Goal: Transaction & Acquisition: Purchase product/service

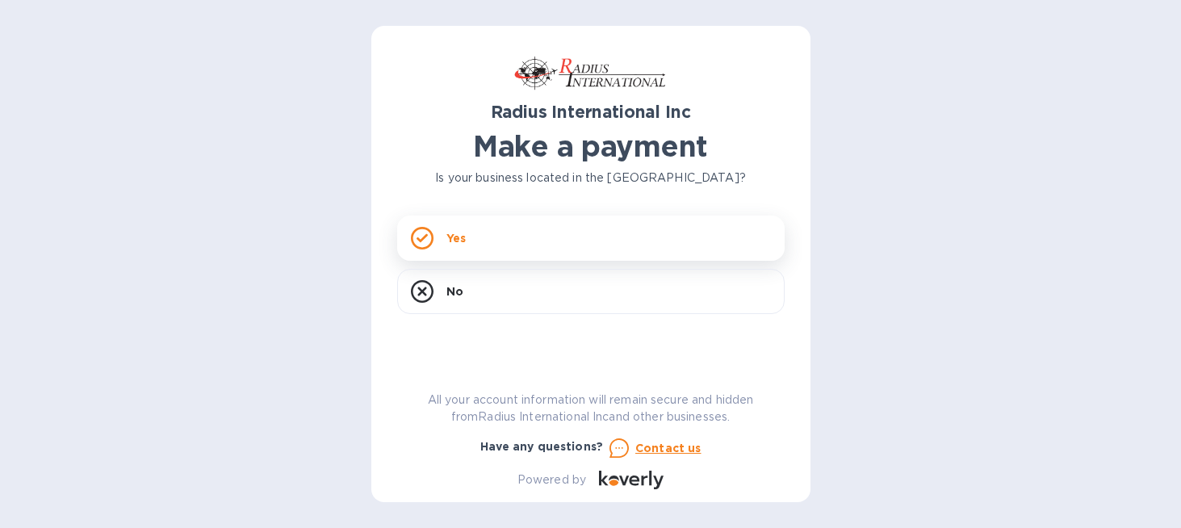
click at [588, 242] on div "Yes" at bounding box center [590, 237] width 387 height 45
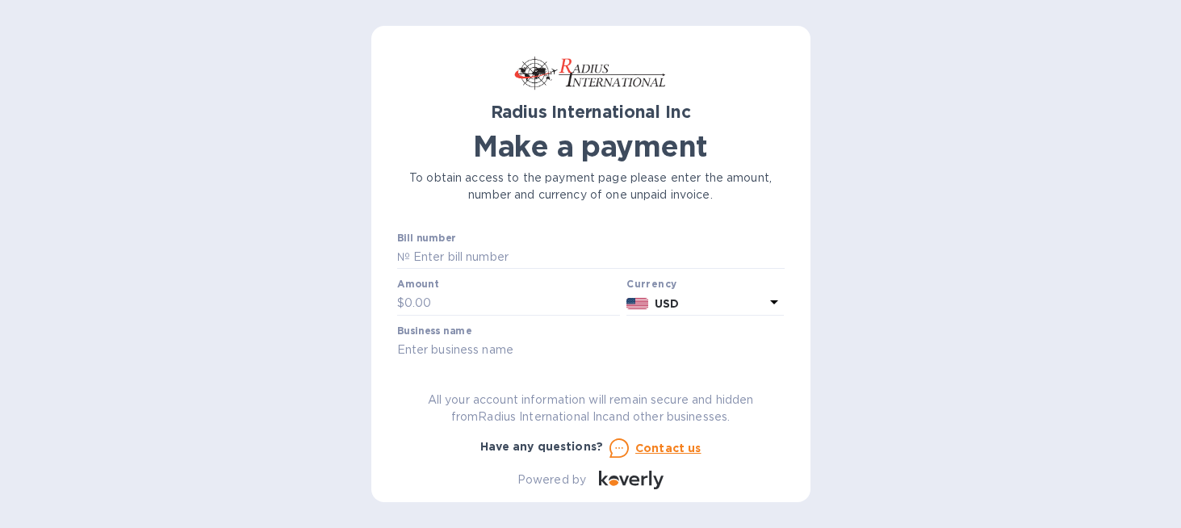
click at [610, 207] on div "Radius International Inc Make a payment To obtain access to the payment page pl…" at bounding box center [590, 270] width 387 height 437
click at [540, 256] on input "text" at bounding box center [597, 257] width 374 height 24
paste input "SAI00097205"
type input "SAI00097205"
drag, startPoint x: 408, startPoint y: 254, endPoint x: 378, endPoint y: 256, distance: 30.7
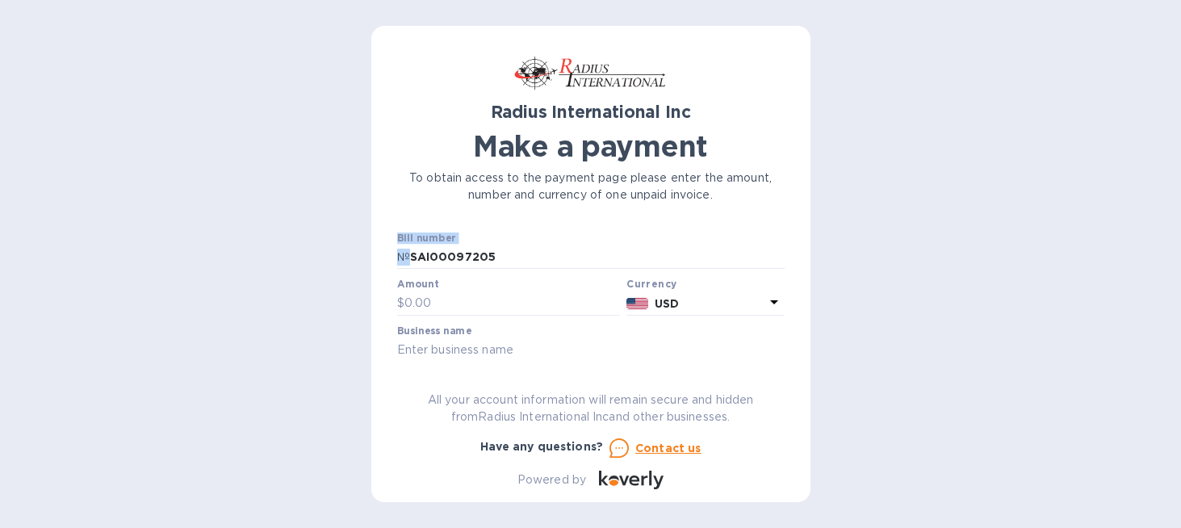
click at [378, 256] on div "Radius International Inc Make a payment To obtain access to the payment page pl…" at bounding box center [590, 264] width 439 height 476
click at [407, 255] on p "№" at bounding box center [403, 257] width 13 height 17
click at [473, 301] on input "text" at bounding box center [512, 303] width 216 height 24
type input "1,090.86"
click at [443, 349] on input "text" at bounding box center [590, 350] width 387 height 24
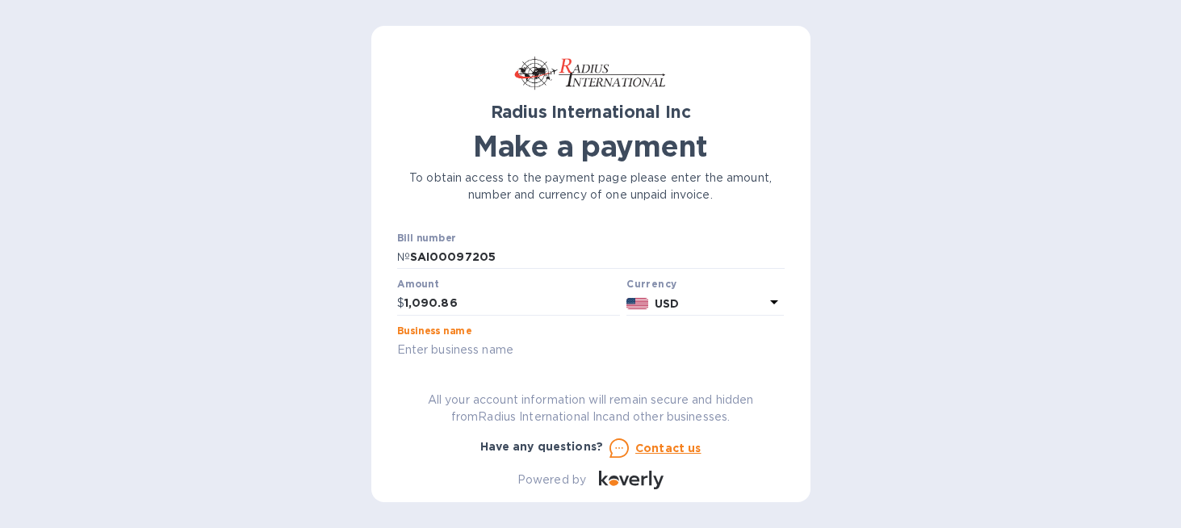
type input "Jemmco, LLC"
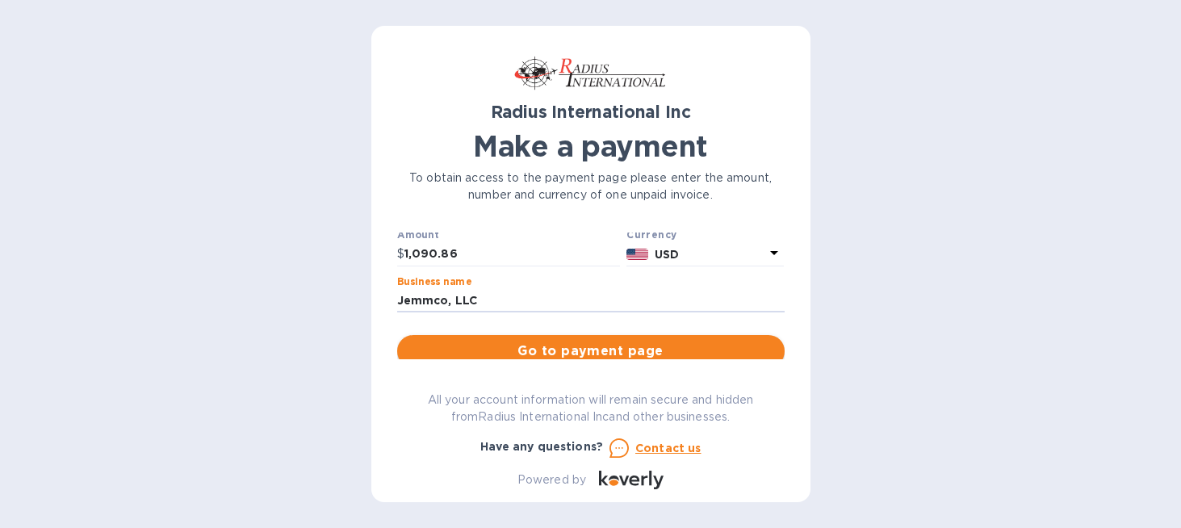
click at [603, 346] on span "Go to payment page" at bounding box center [591, 350] width 362 height 19
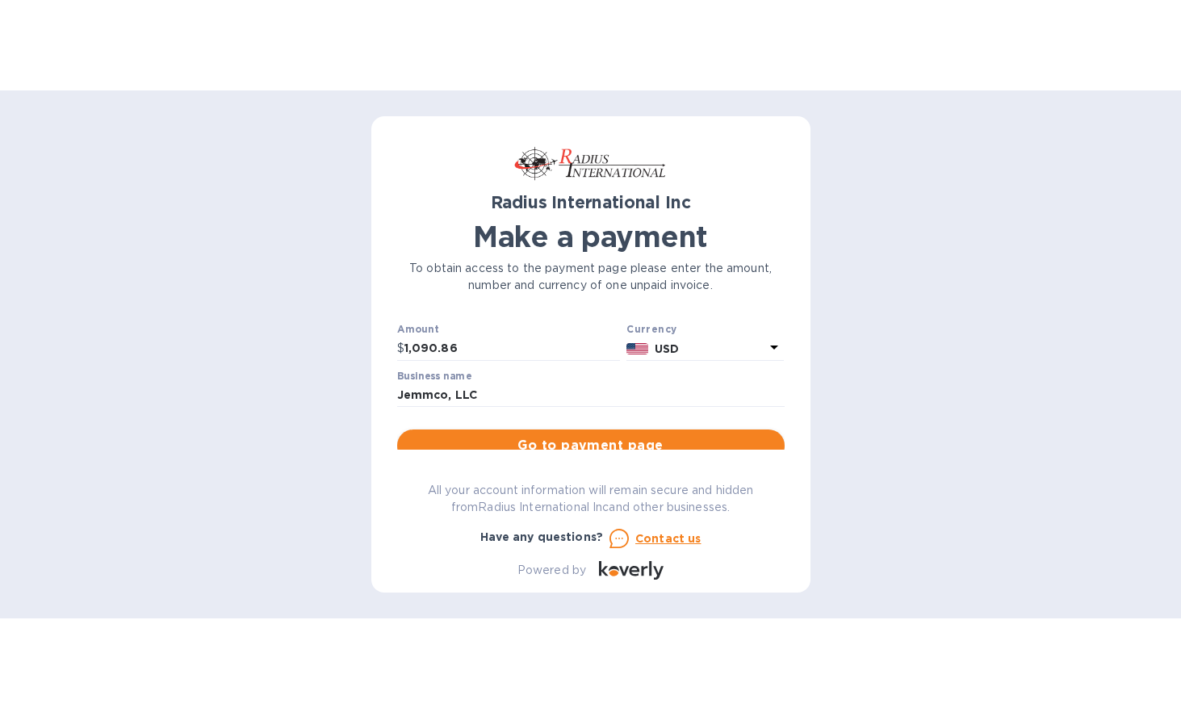
scroll to position [44, 0]
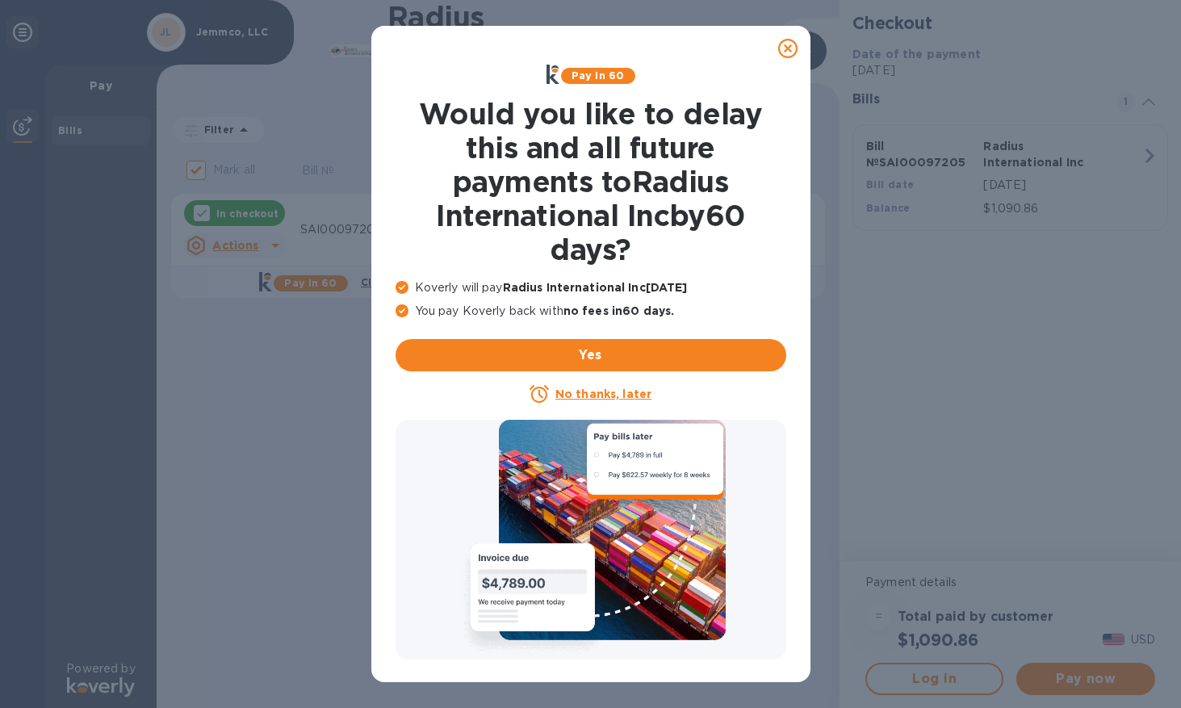
click at [604, 391] on u "No thanks, later" at bounding box center [603, 393] width 96 height 13
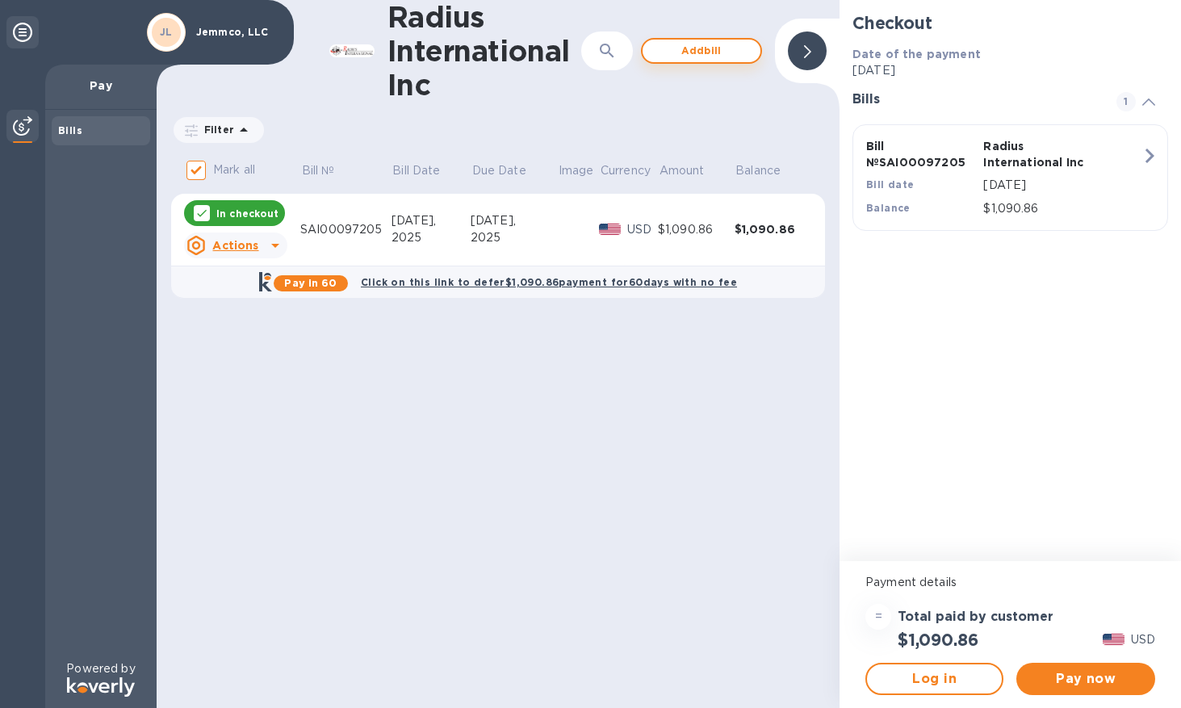
click at [695, 52] on span "Add bill" at bounding box center [701, 50] width 92 height 19
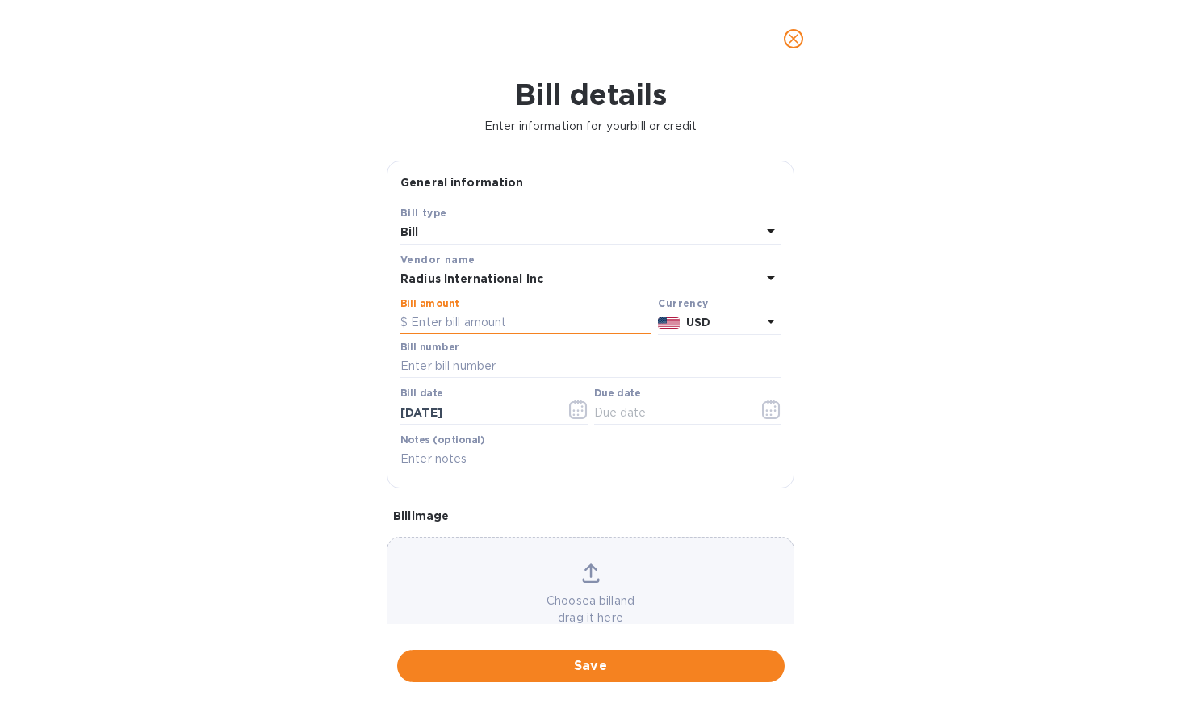
click at [497, 331] on input "text" at bounding box center [525, 323] width 251 height 24
type input "4,288.71"
click at [859, 284] on div "Bill details Enter information for your bill or credit General information Save…" at bounding box center [590, 392] width 1181 height 630
click at [450, 367] on input "text" at bounding box center [590, 366] width 380 height 24
click at [521, 344] on div "Bill number" at bounding box center [590, 359] width 380 height 37
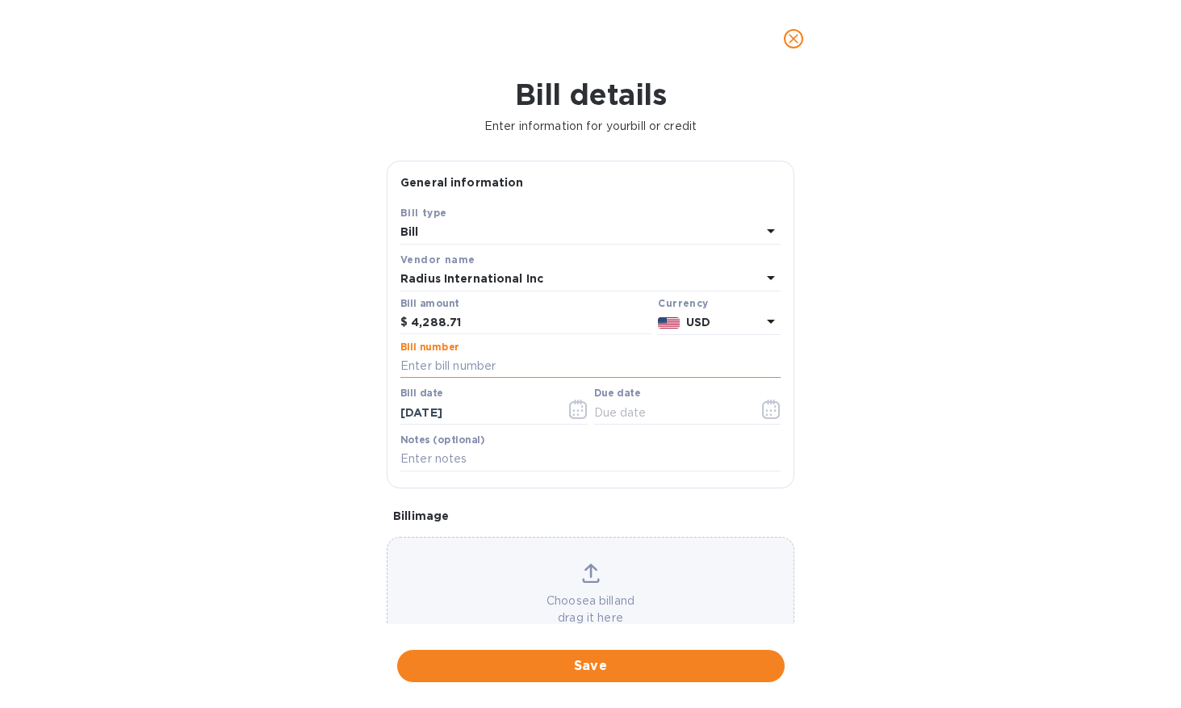
click at [438, 365] on input "text" at bounding box center [590, 366] width 380 height 24
paste input "SAI00096972"
type input "SAI00096972"
click at [1010, 412] on div "Bill details Enter information for your bill or credit General information Save…" at bounding box center [590, 392] width 1181 height 630
click at [478, 412] on input "09/04/2025" at bounding box center [476, 412] width 153 height 24
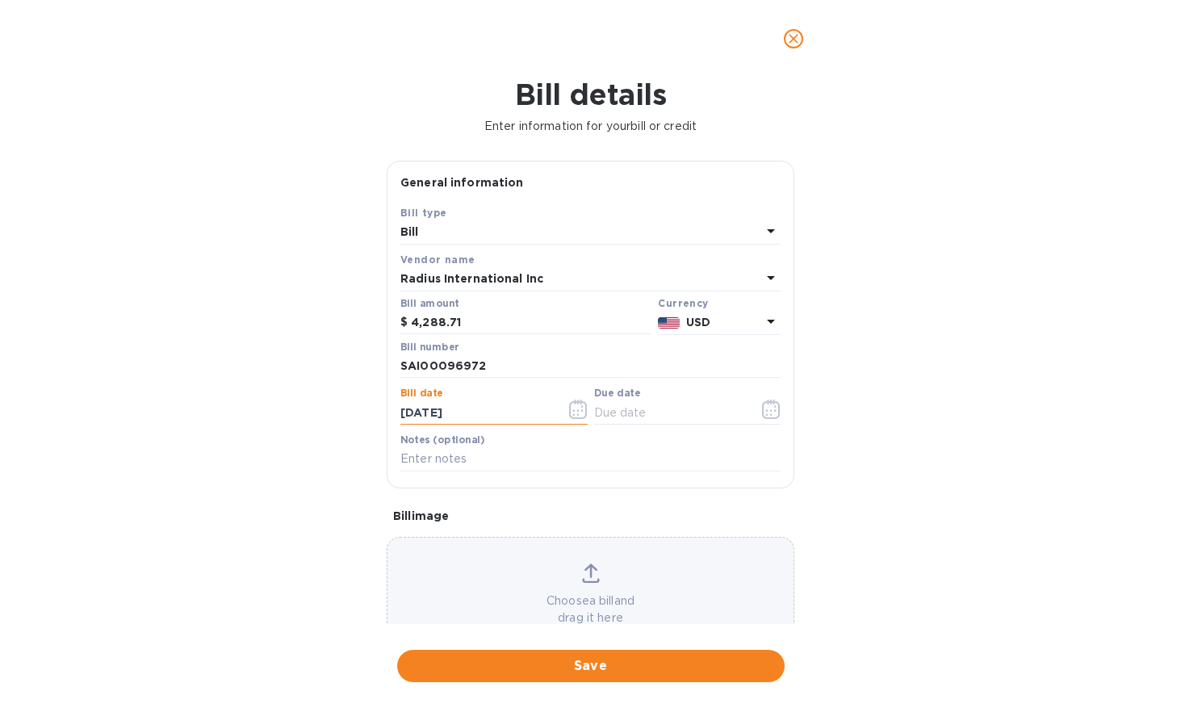
click at [572, 410] on icon "button" at bounding box center [573, 410] width 2 height 2
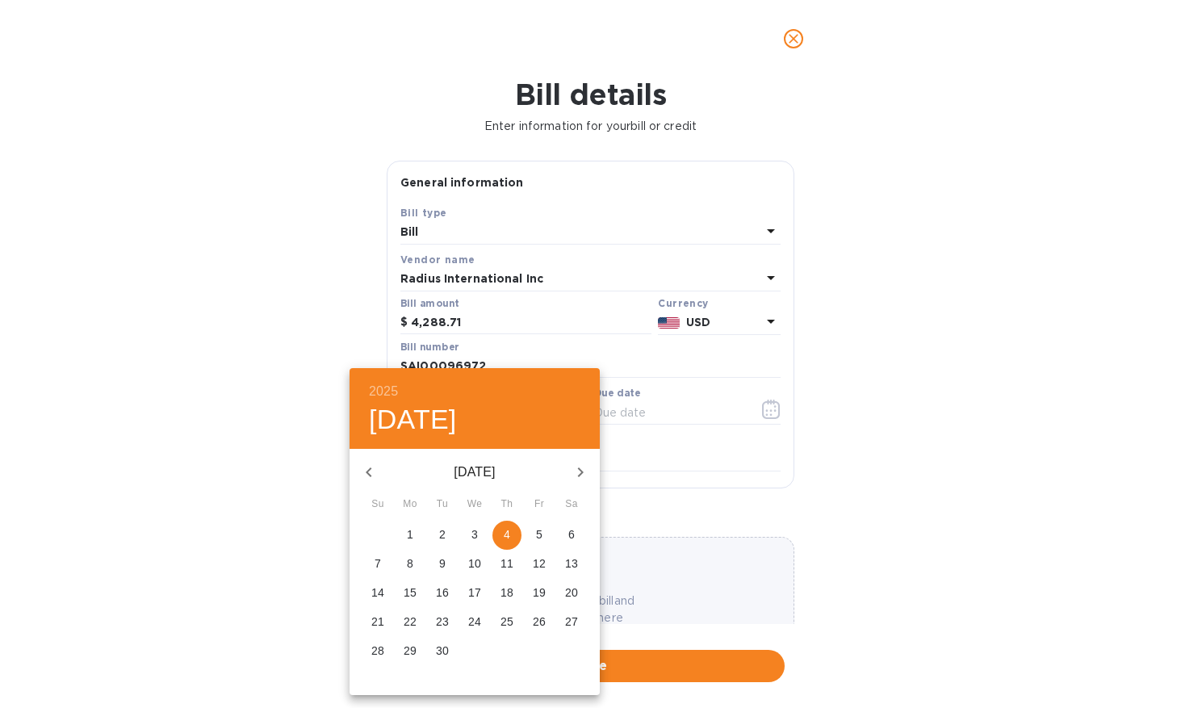
click at [360, 474] on icon "button" at bounding box center [368, 471] width 19 height 19
click at [511, 527] on span "7" at bounding box center [506, 563] width 29 height 16
type input "08/07/2025"
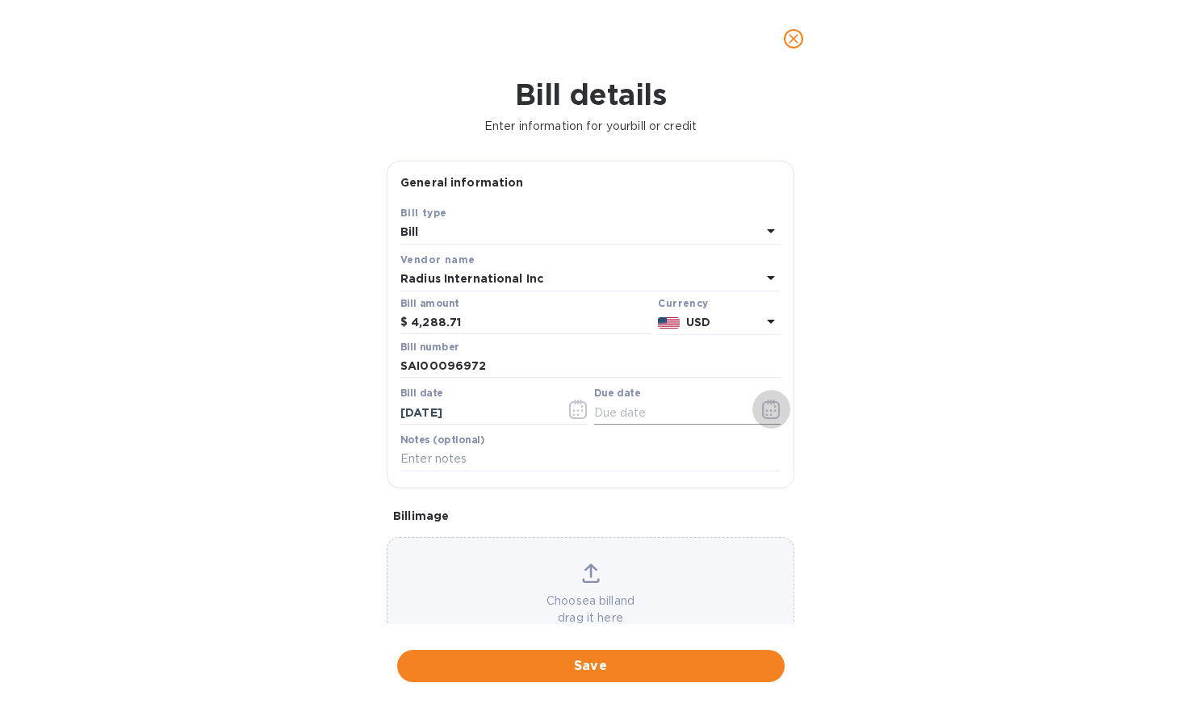
click at [763, 410] on icon "button" at bounding box center [771, 408] width 19 height 19
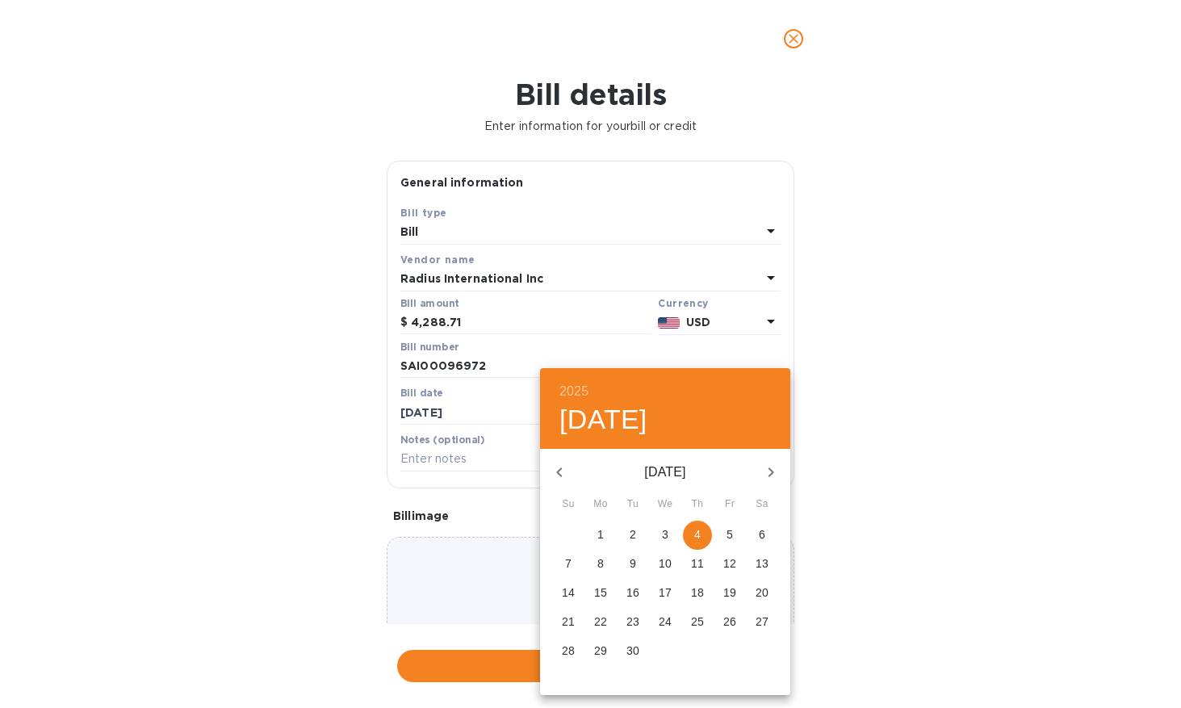
click at [759, 527] on p "6" at bounding box center [762, 534] width 6 height 16
type input "09/06/2025"
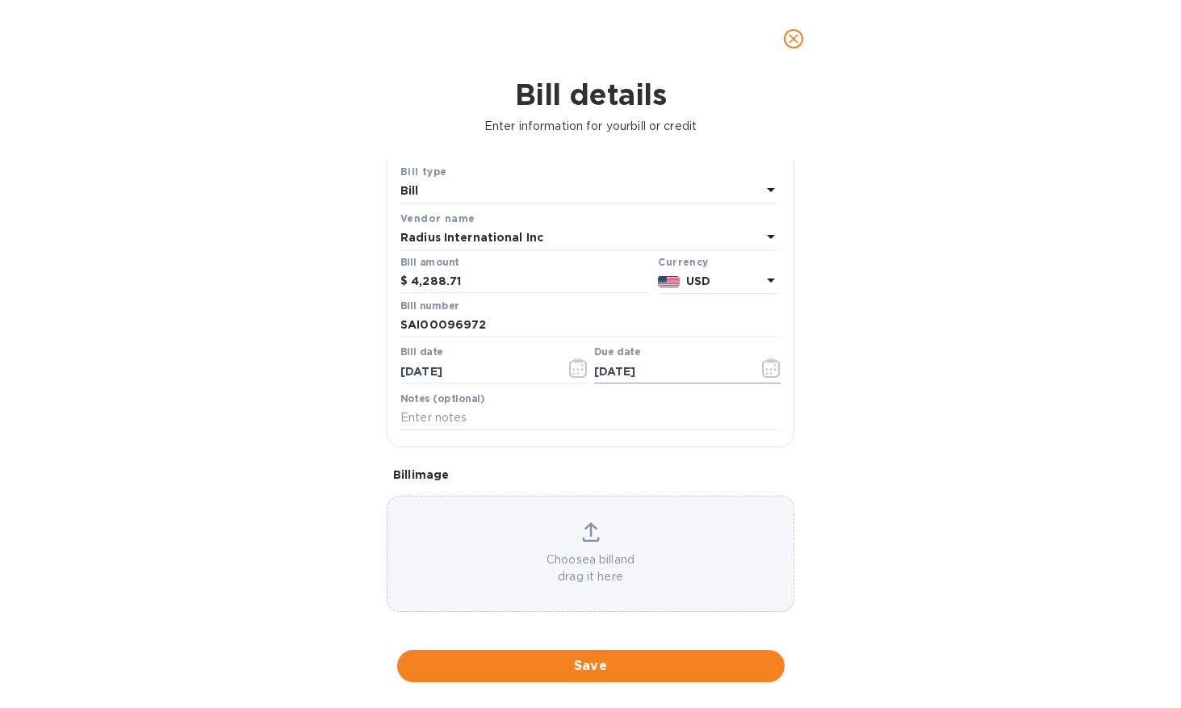
scroll to position [48, 0]
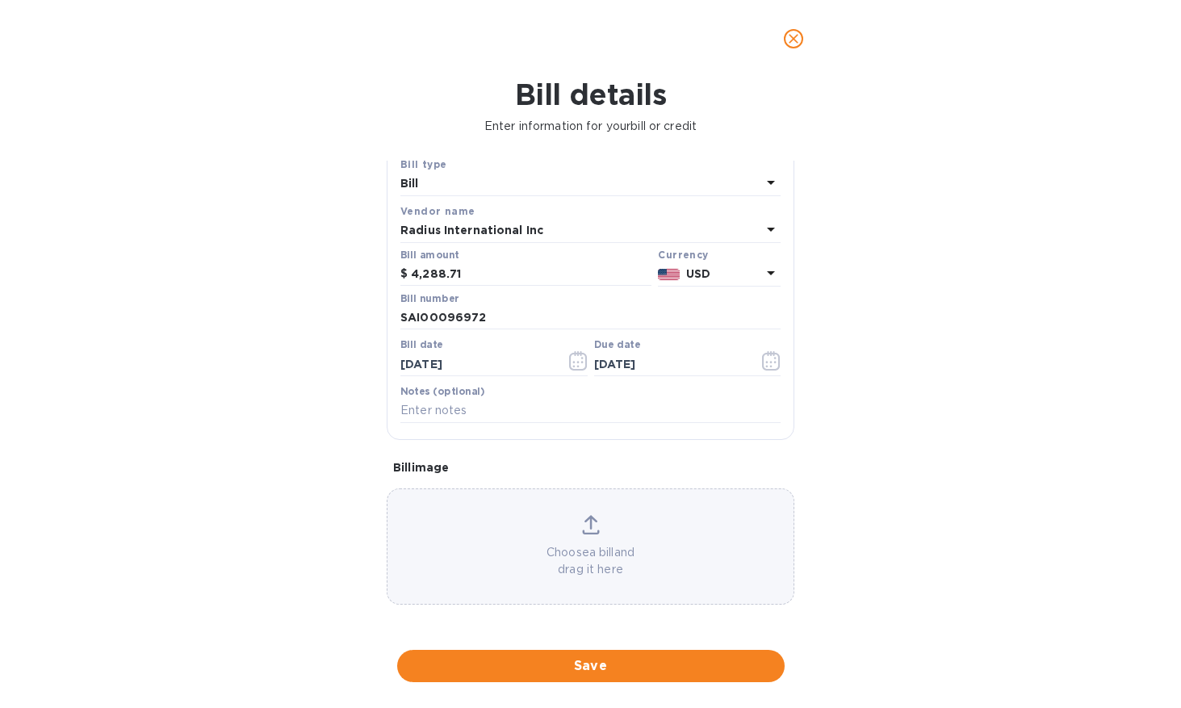
click at [630, 527] on span "Save" at bounding box center [591, 665] width 362 height 19
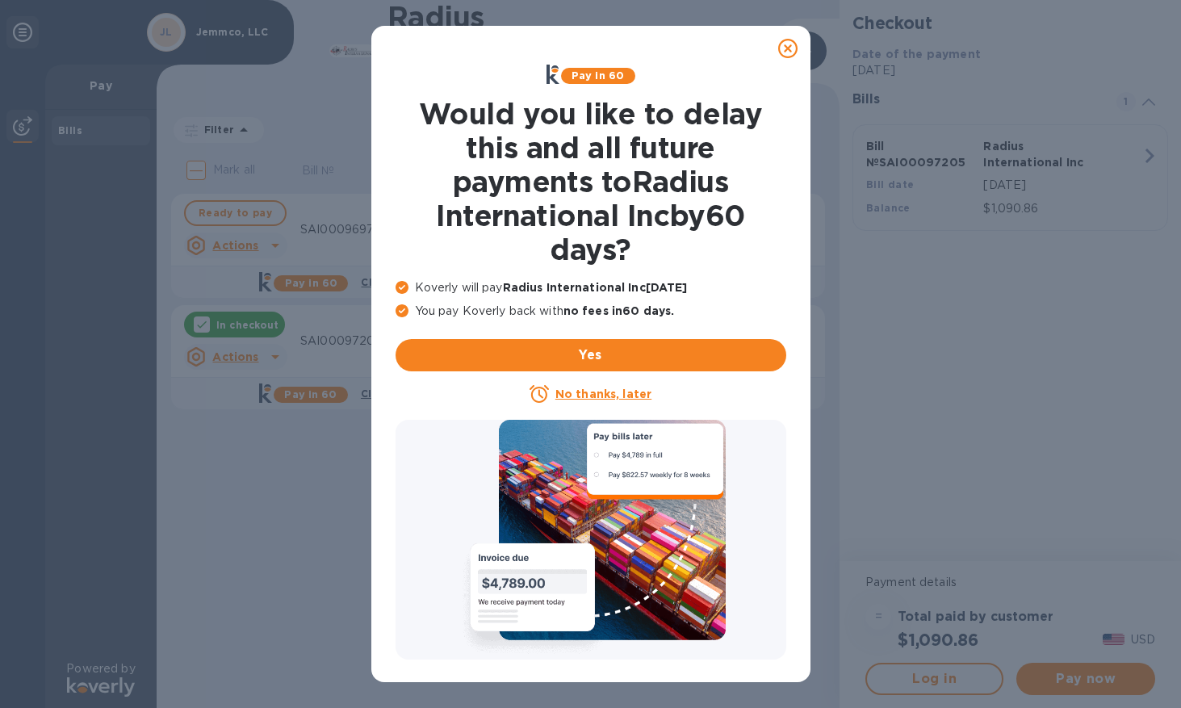
click at [788, 50] on icon at bounding box center [787, 48] width 19 height 19
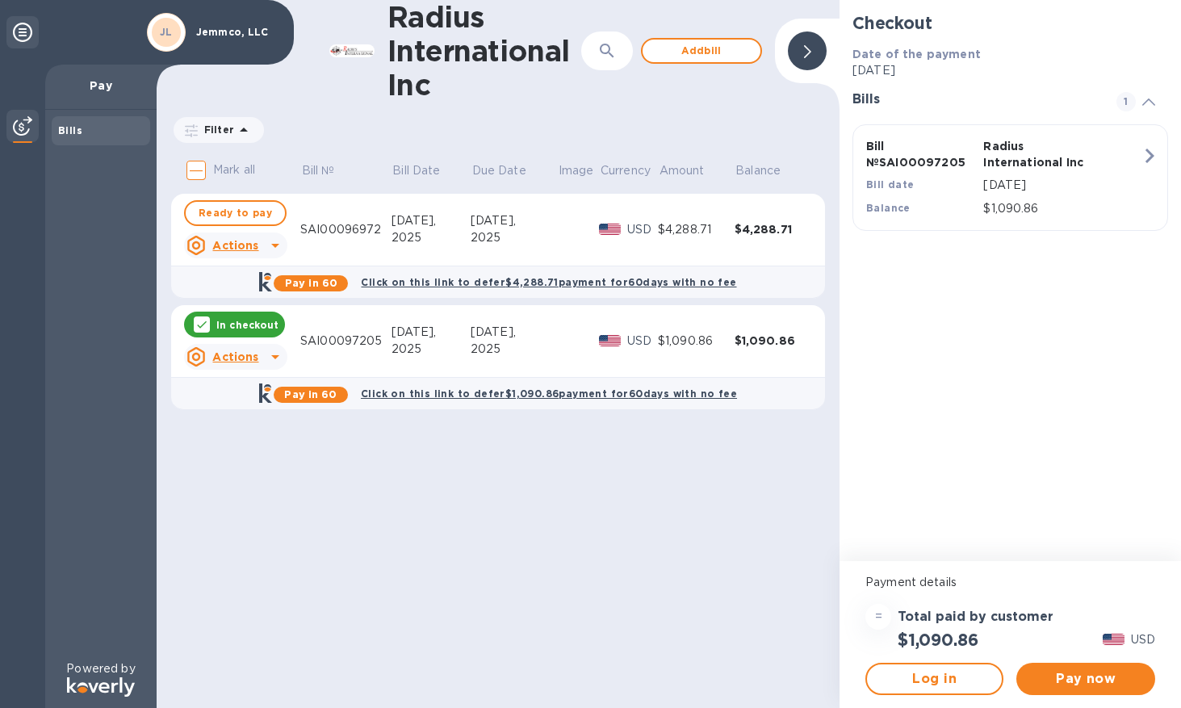
click at [275, 245] on icon at bounding box center [275, 246] width 8 height 4
click at [275, 245] on div at bounding box center [590, 354] width 1181 height 708
click at [258, 209] on span "Ready to pay" at bounding box center [235, 212] width 73 height 19
checkbox input "true"
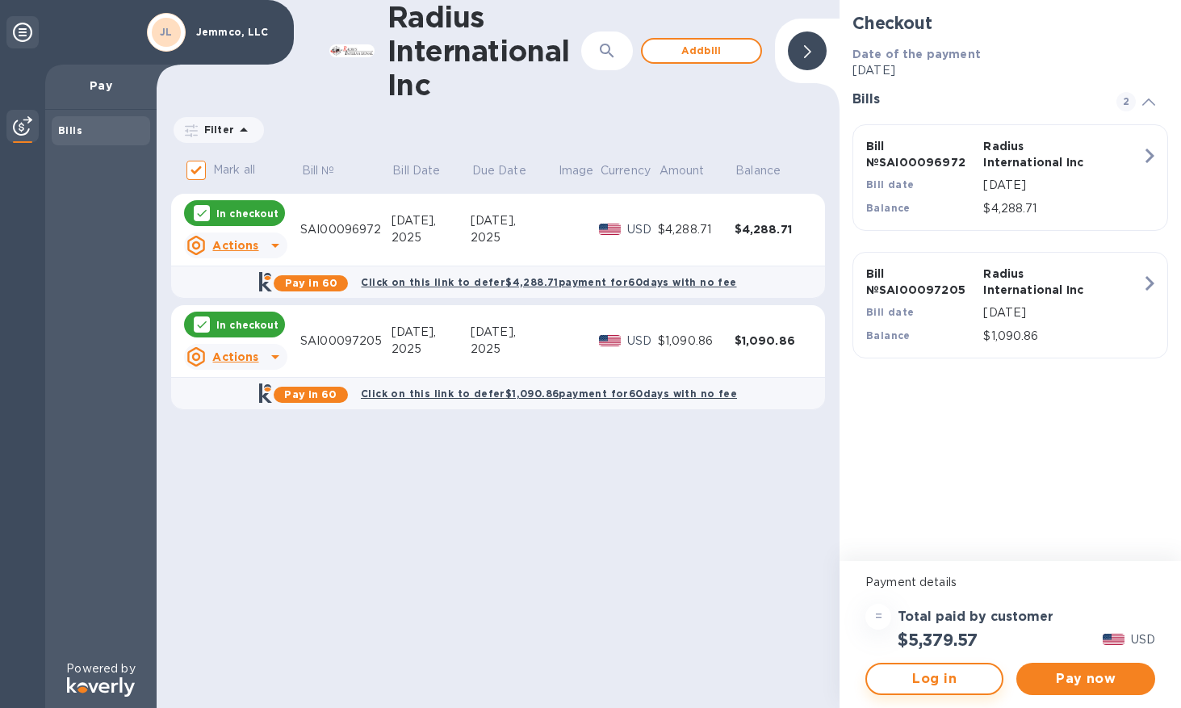
click at [942, 527] on span "Log in" at bounding box center [934, 678] width 109 height 19
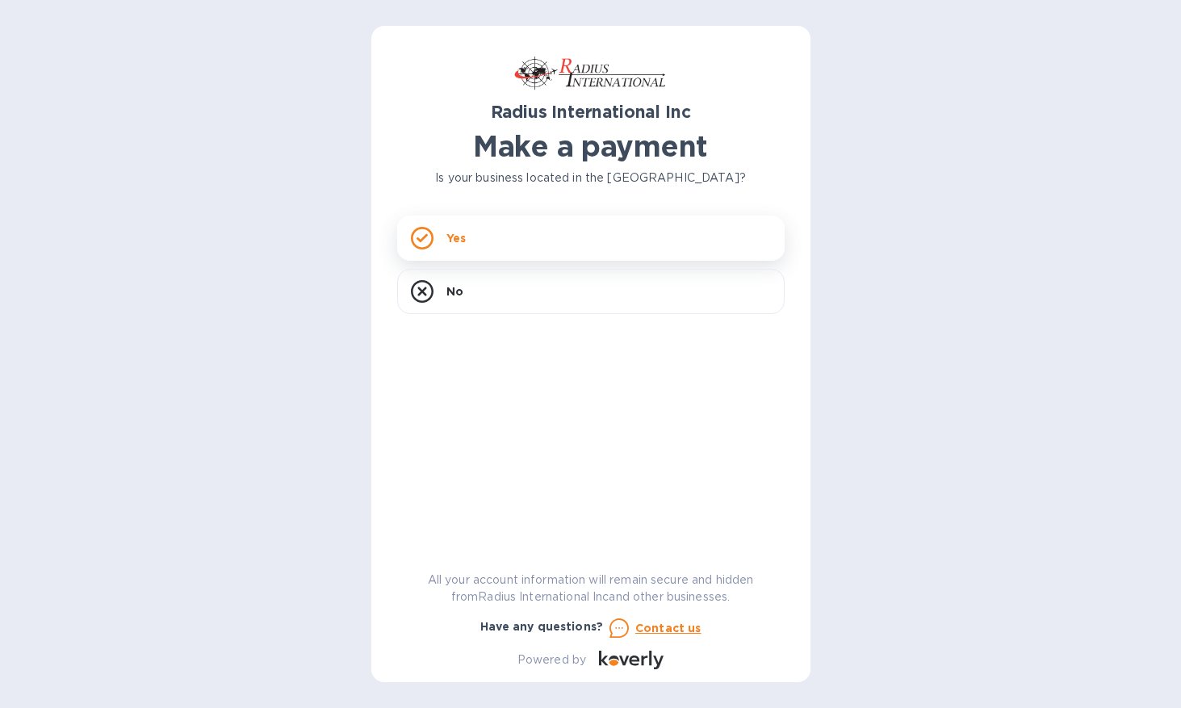
click at [504, 235] on div "Yes" at bounding box center [590, 237] width 387 height 45
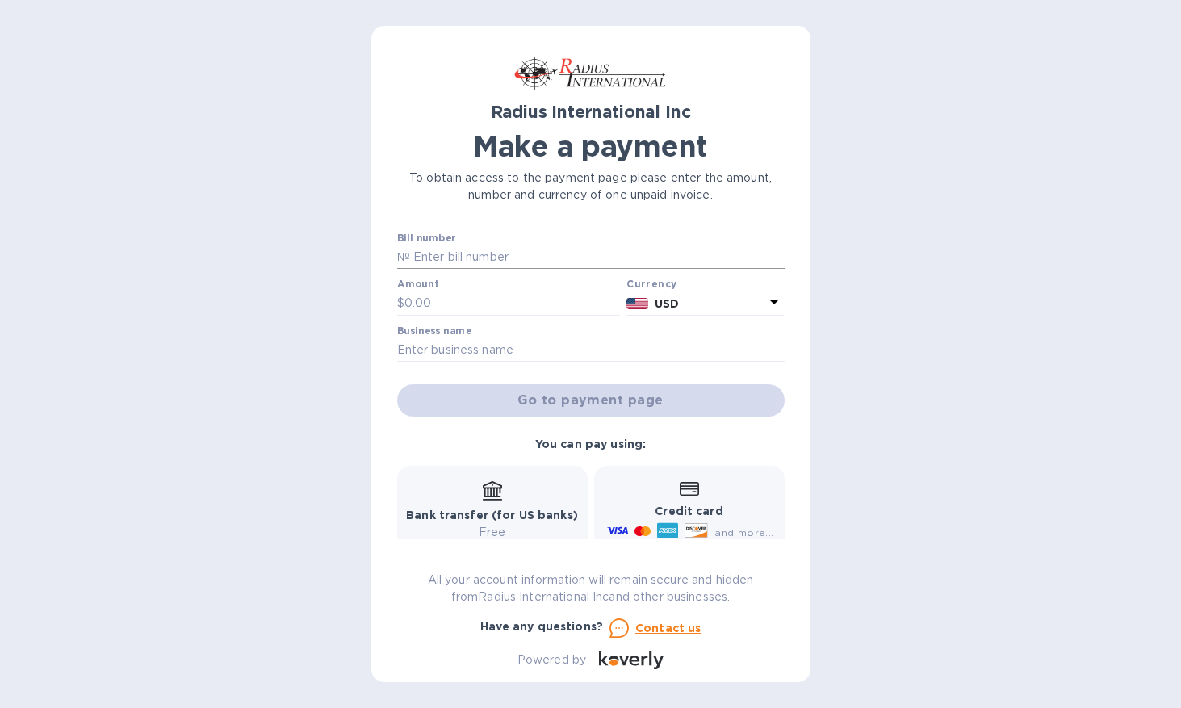
click at [507, 249] on input "text" at bounding box center [597, 257] width 374 height 24
type input "SAI00096972"
click at [477, 305] on input "text" at bounding box center [512, 303] width 216 height 24
type input "4,288.71"
click at [483, 349] on input "text" at bounding box center [590, 350] width 387 height 24
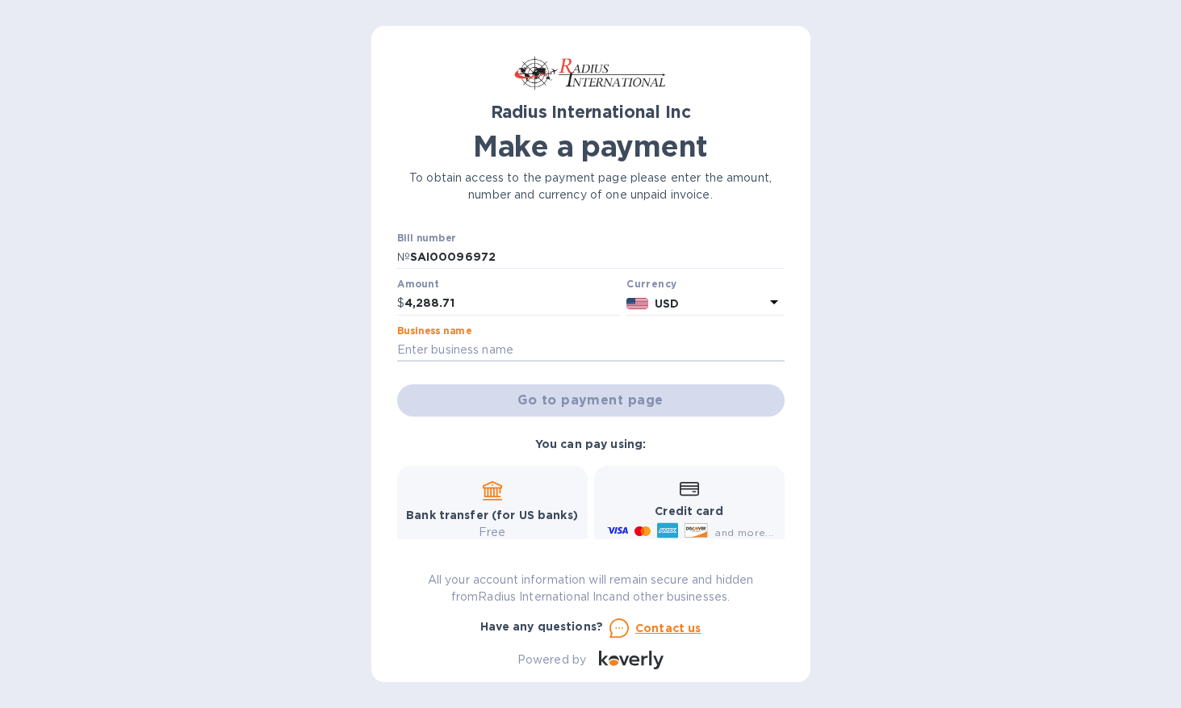
type input "Jemmco, LLC"
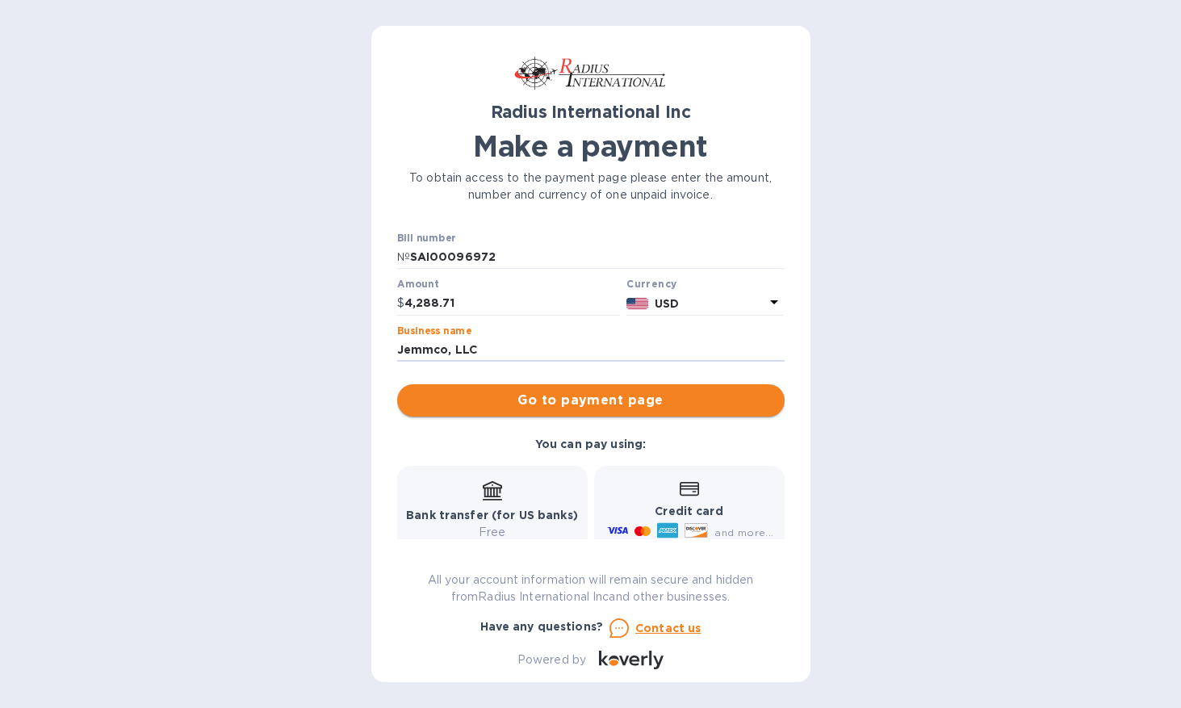
click at [538, 395] on span "Go to payment page" at bounding box center [591, 400] width 362 height 19
